Goal: Task Accomplishment & Management: Use online tool/utility

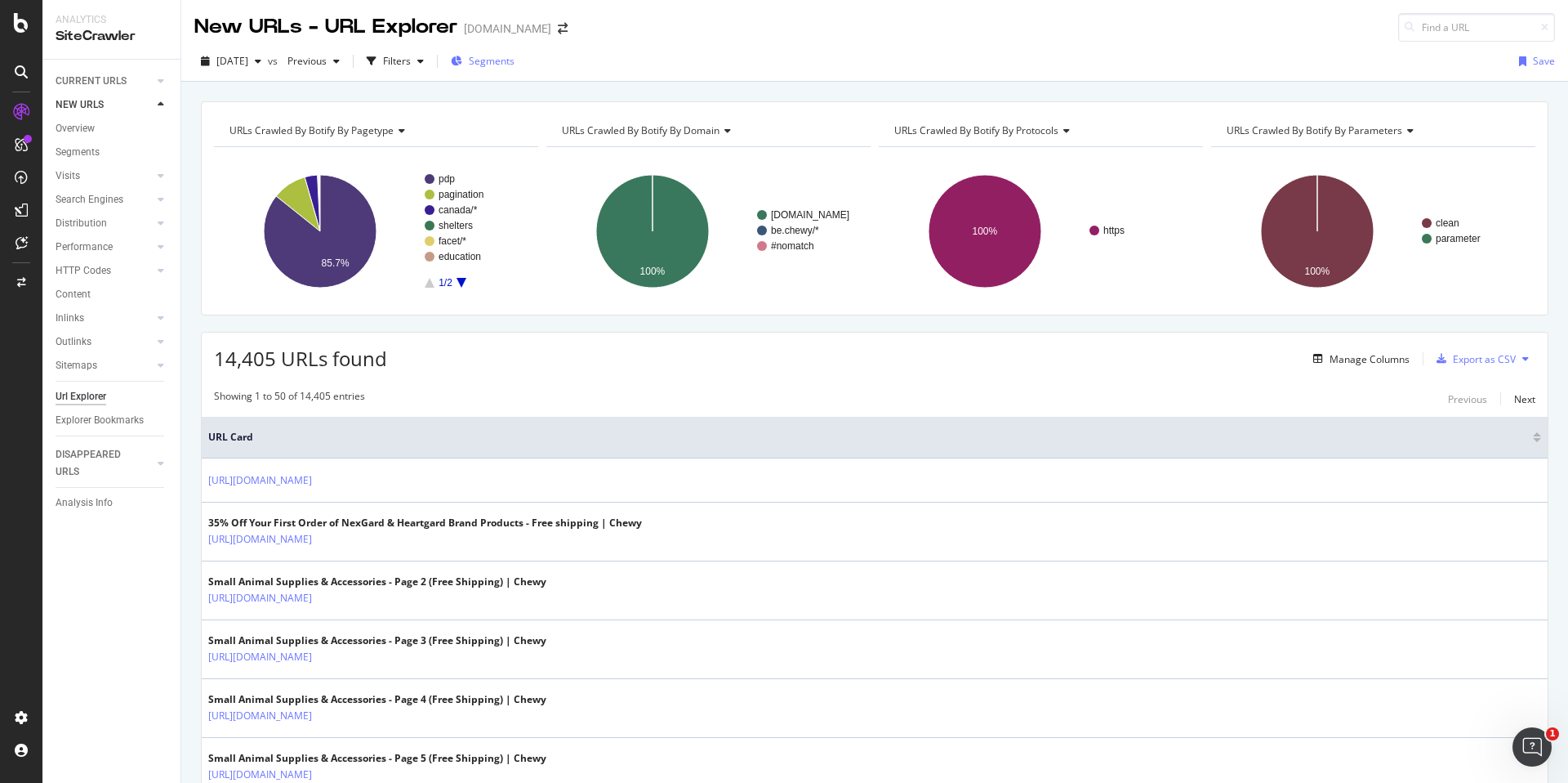
click at [515, 51] on div "Segments" at bounding box center [482, 62] width 63 height 24
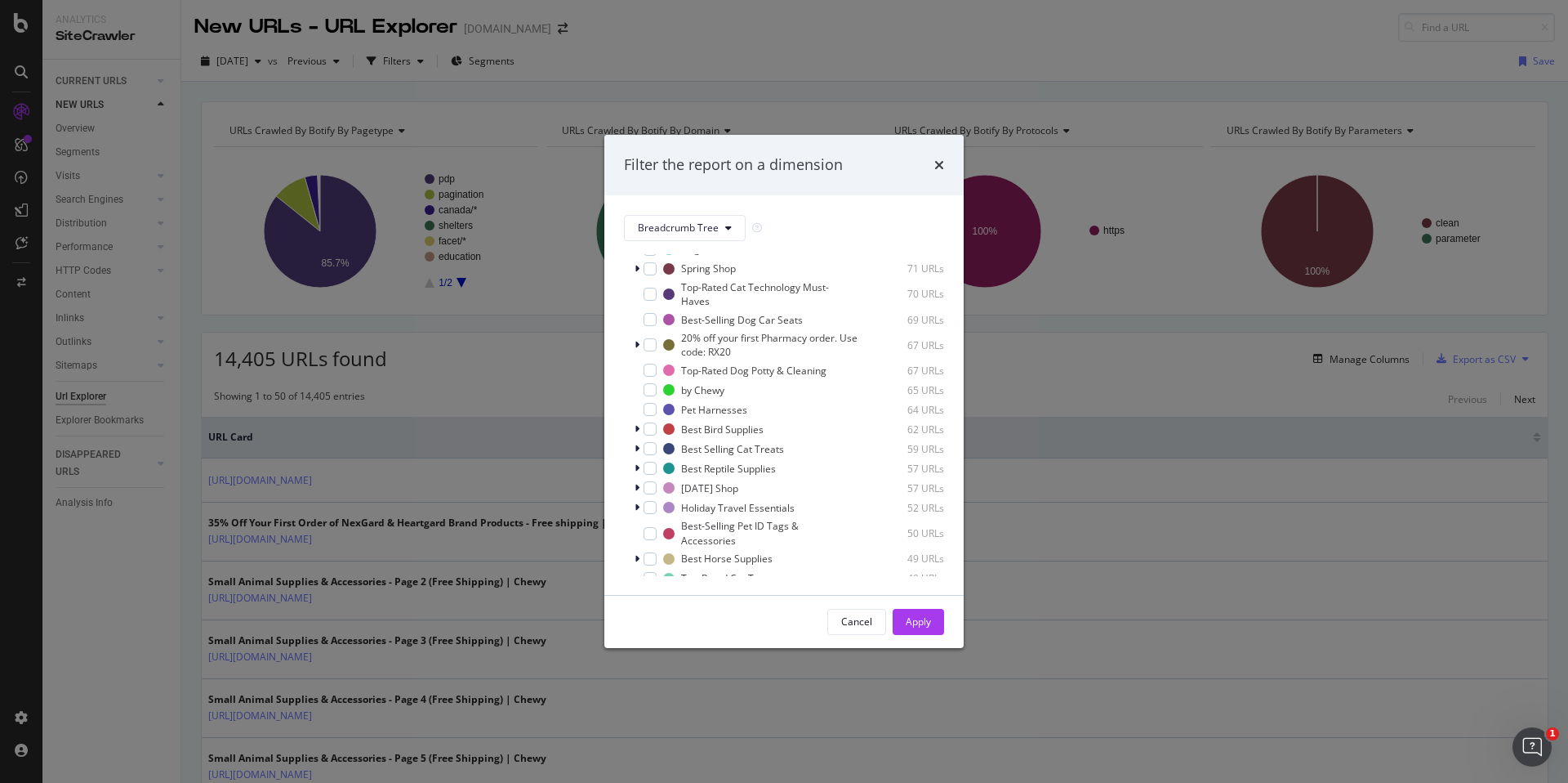
scroll to position [1613, 0]
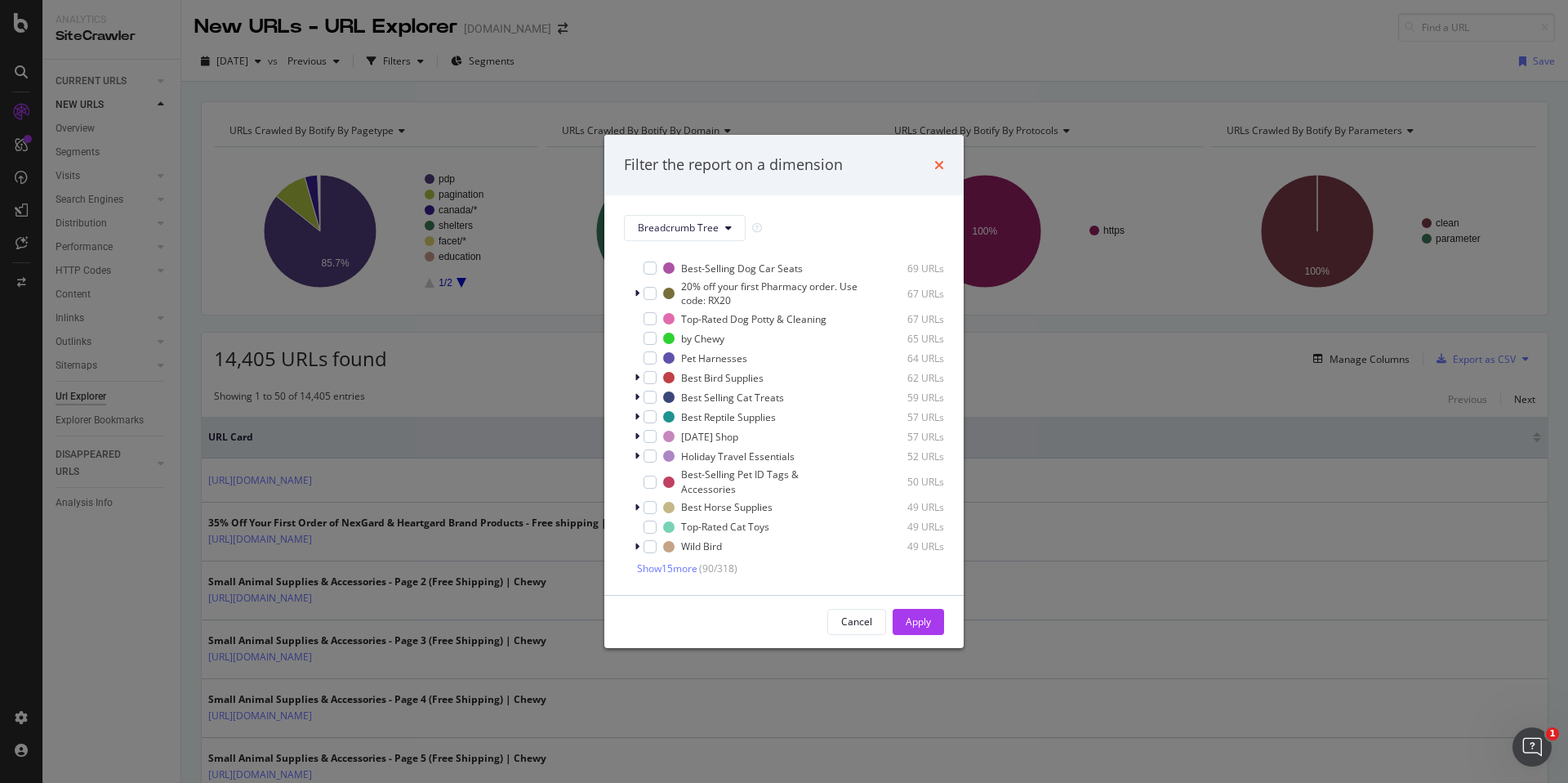
click at [943, 169] on icon "times" at bounding box center [939, 165] width 10 height 13
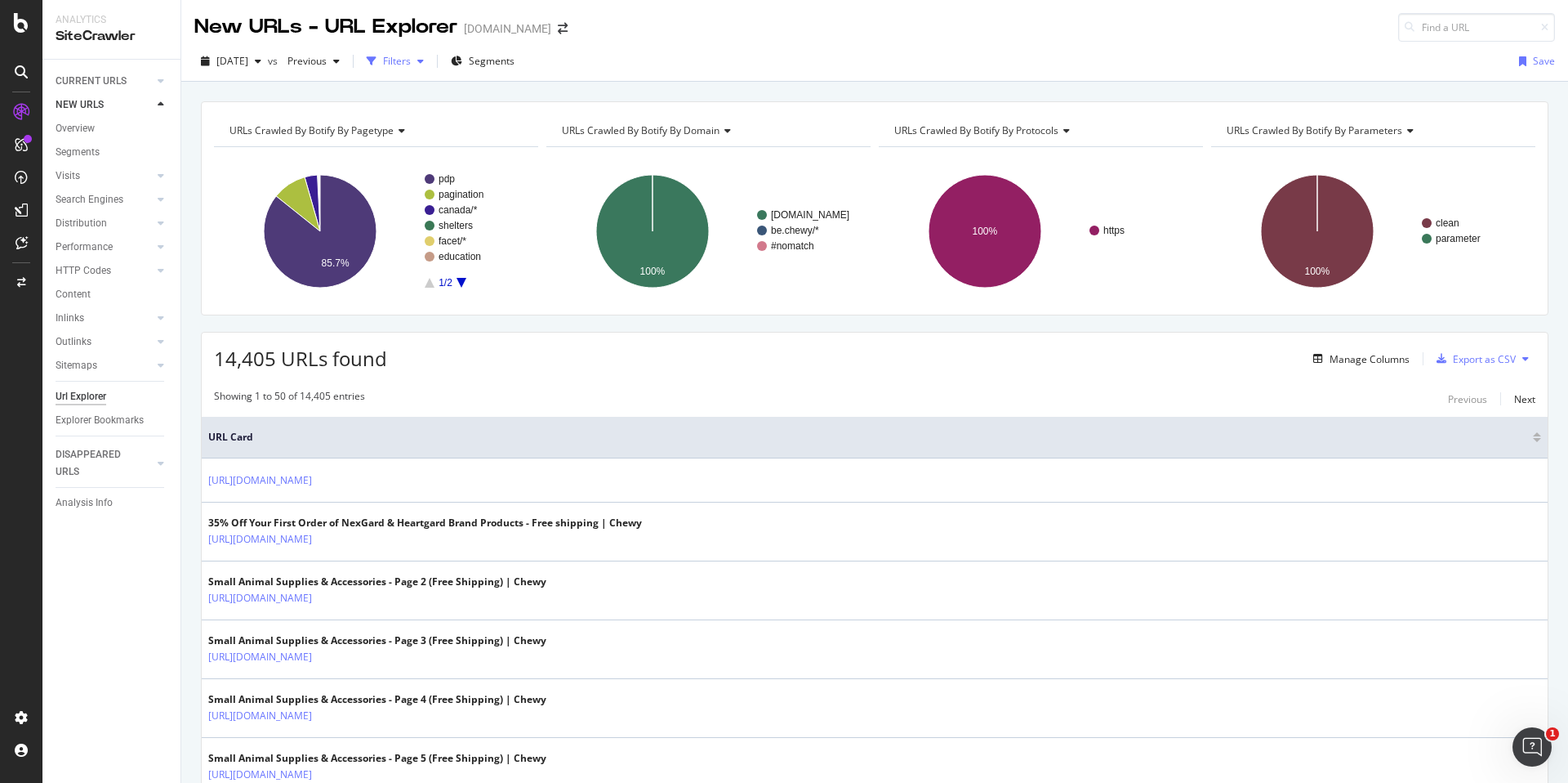
click at [383, 61] on div "button" at bounding box center [371, 61] width 23 height 23
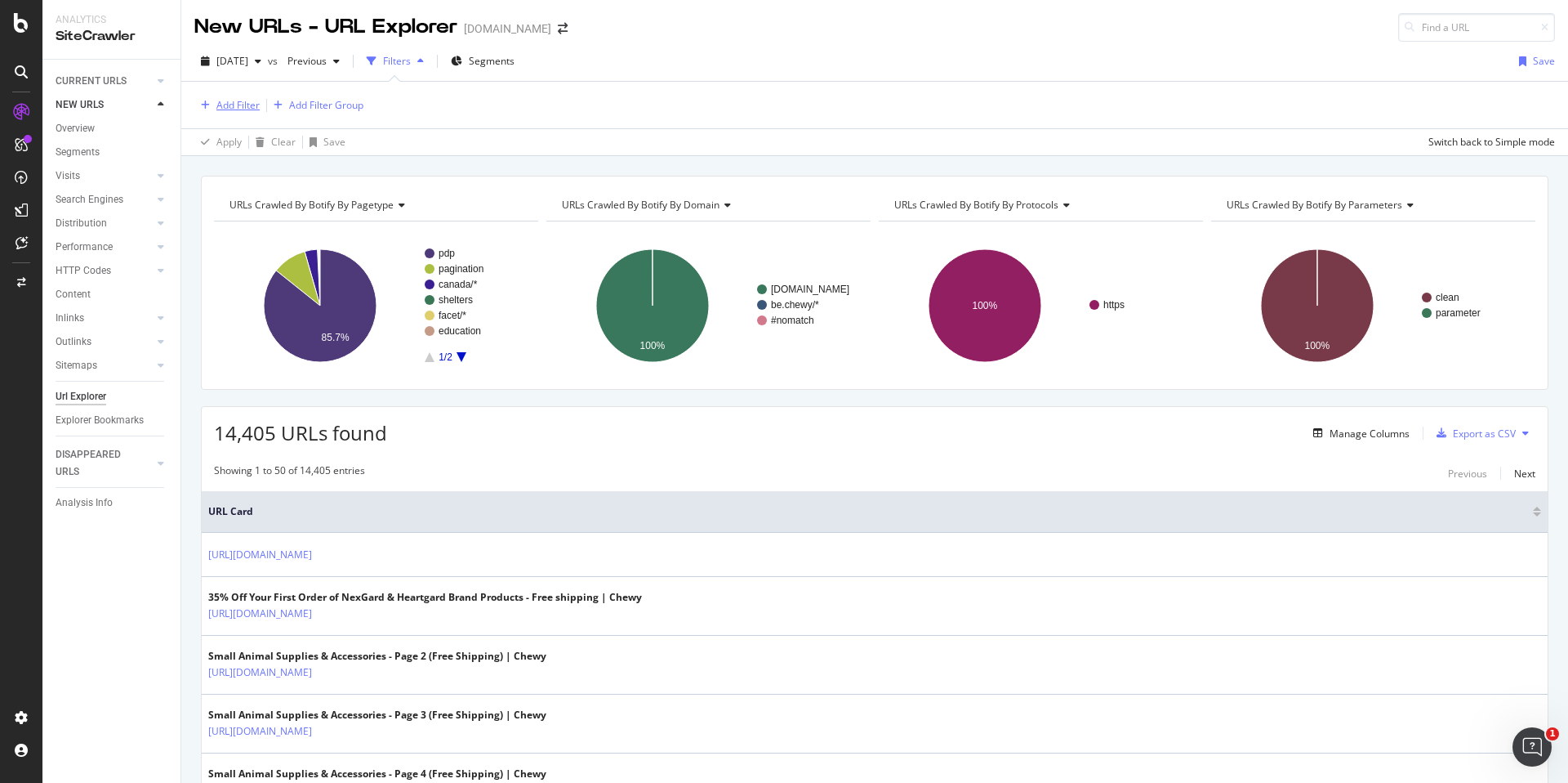
click at [231, 97] on div "Add Filter" at bounding box center [227, 105] width 65 height 18
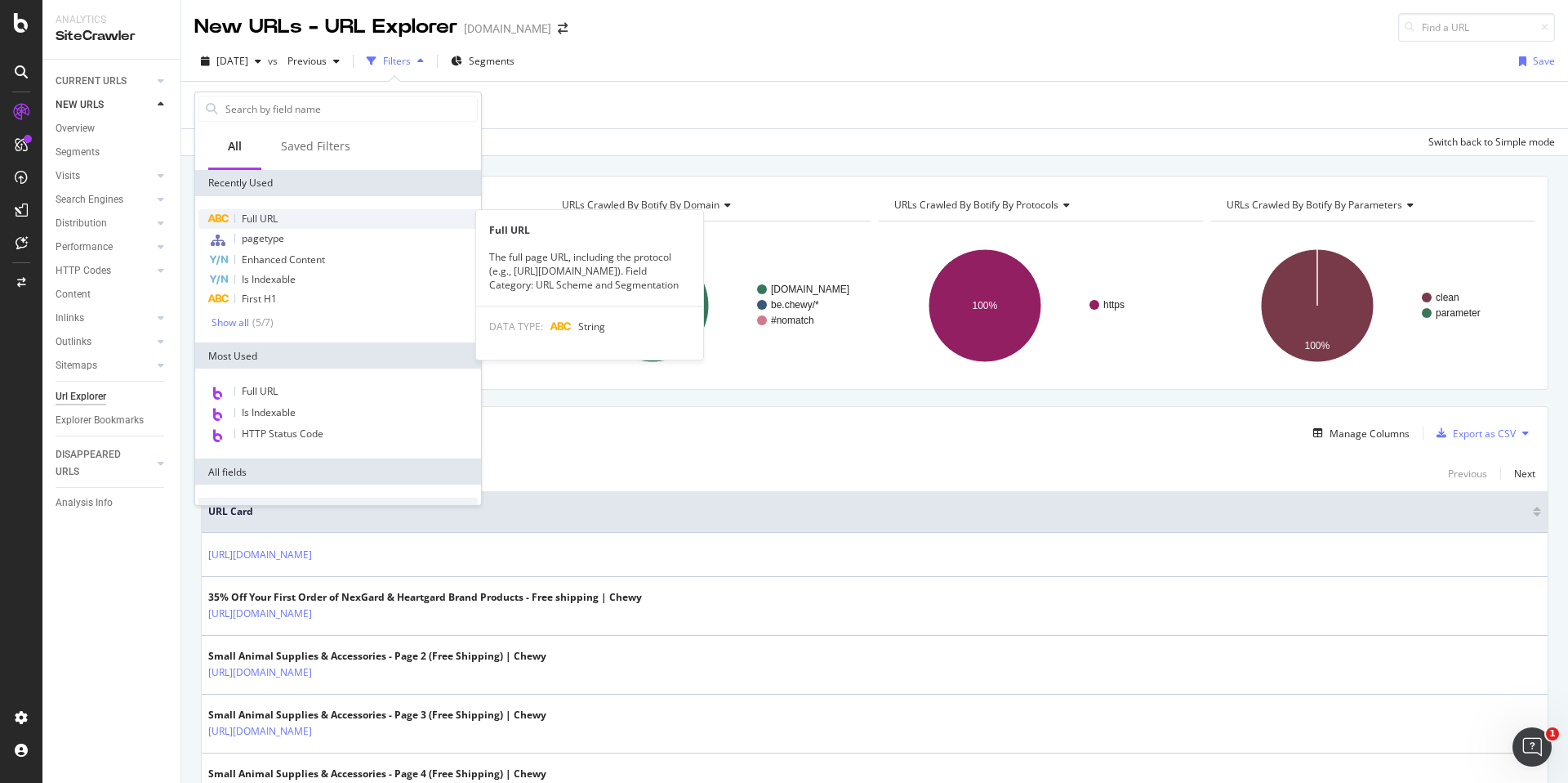
click at [280, 215] on div "Full URL" at bounding box center [338, 218] width 279 height 20
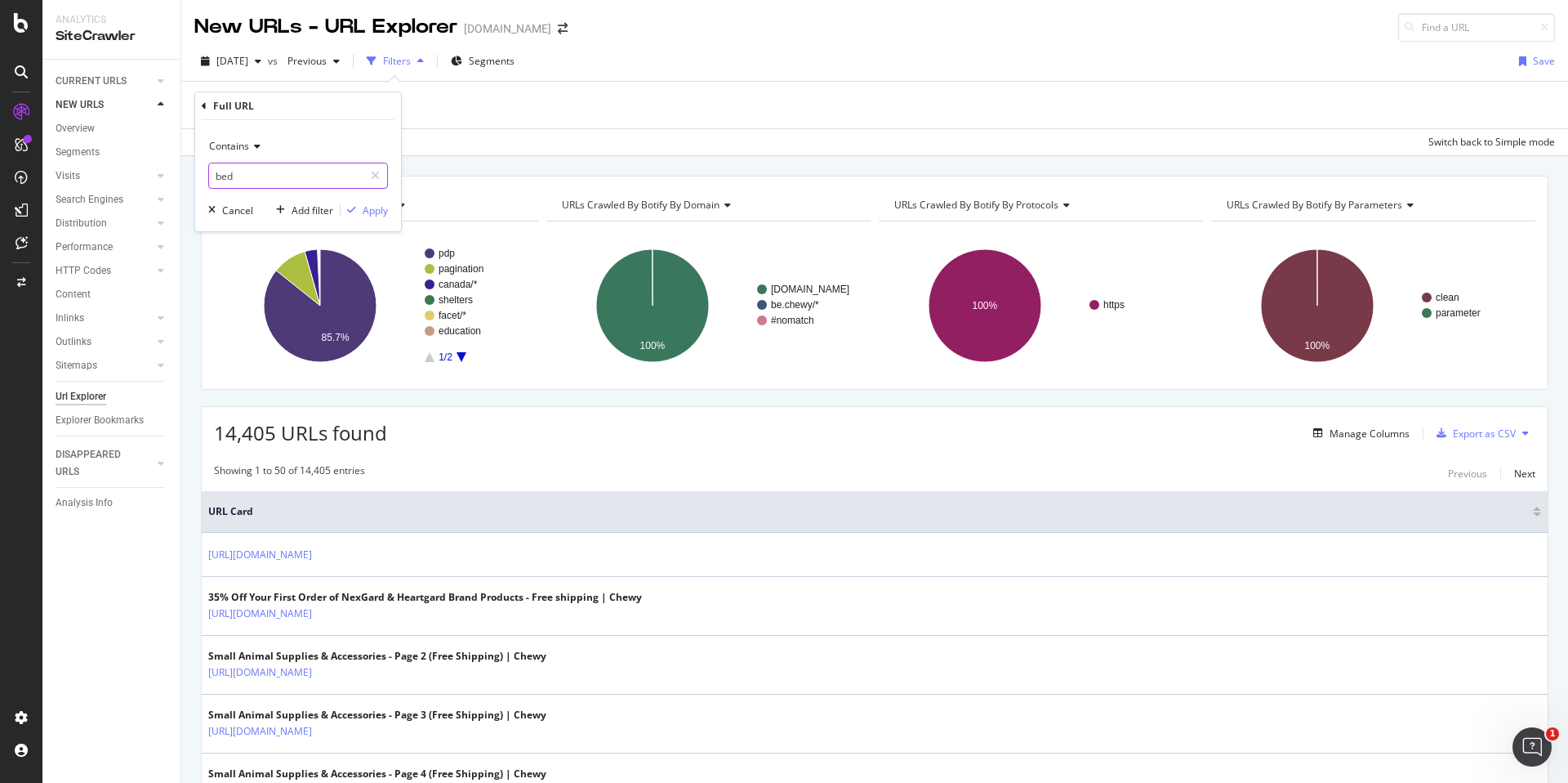
click at [279, 175] on input "bed" at bounding box center [285, 175] width 154 height 26
type input "/education/"
click at [367, 213] on div "Apply" at bounding box center [375, 210] width 25 height 14
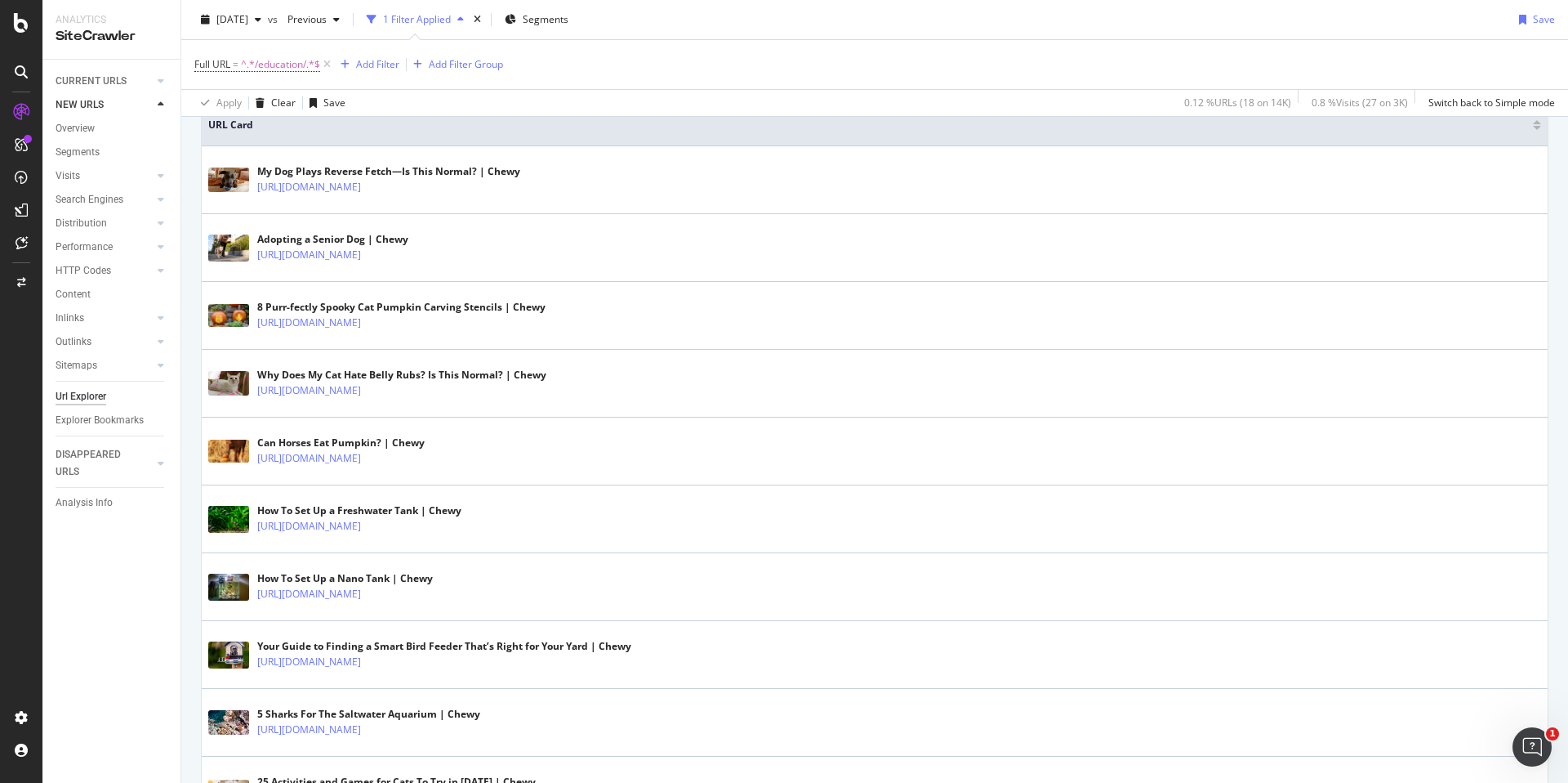
scroll to position [709, 0]
